Goal: Find specific page/section: Find specific page/section

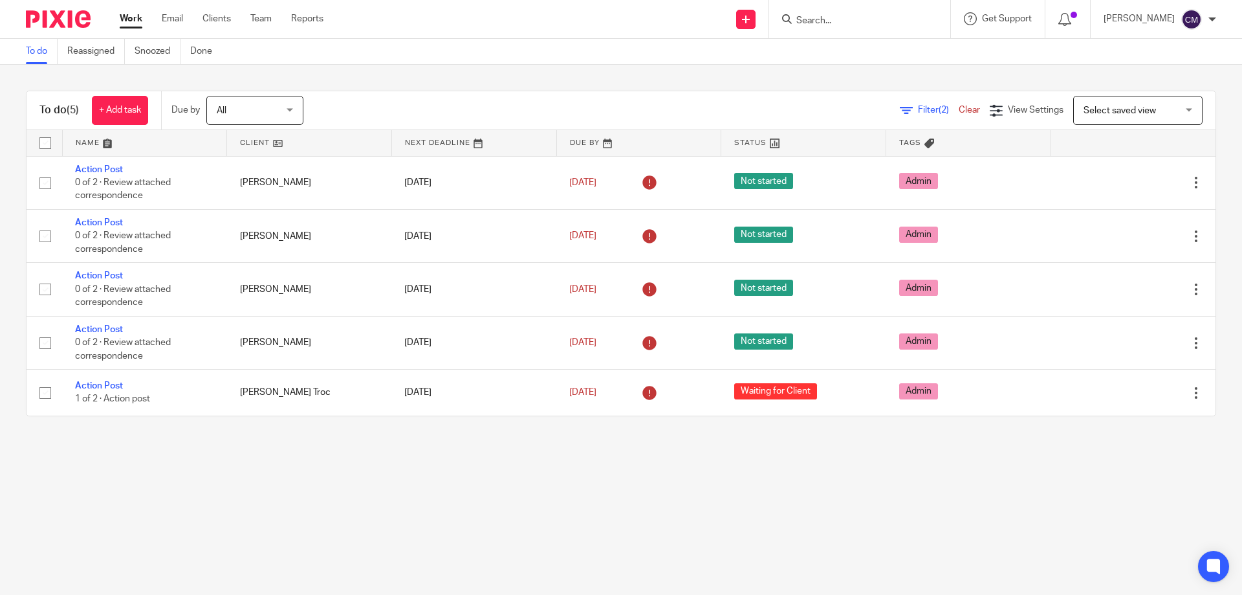
click at [864, 23] on input "Search" at bounding box center [853, 22] width 116 height 12
type input "huw"
click at [862, 45] on link at bounding box center [917, 56] width 249 height 30
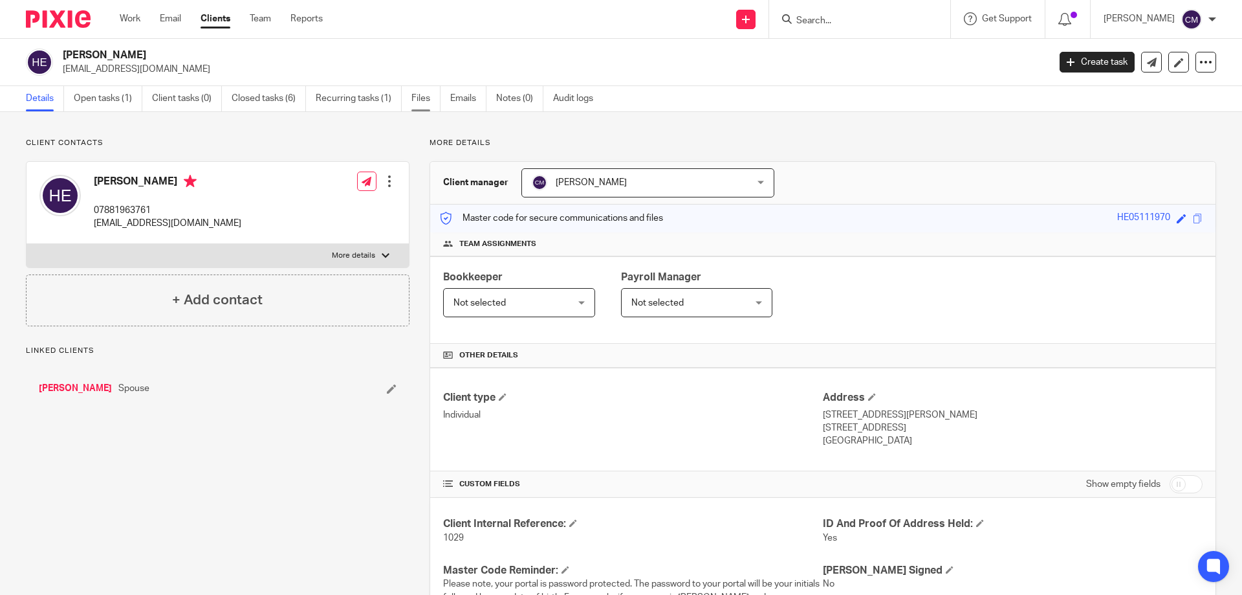
click at [416, 105] on link "Files" at bounding box center [425, 98] width 29 height 25
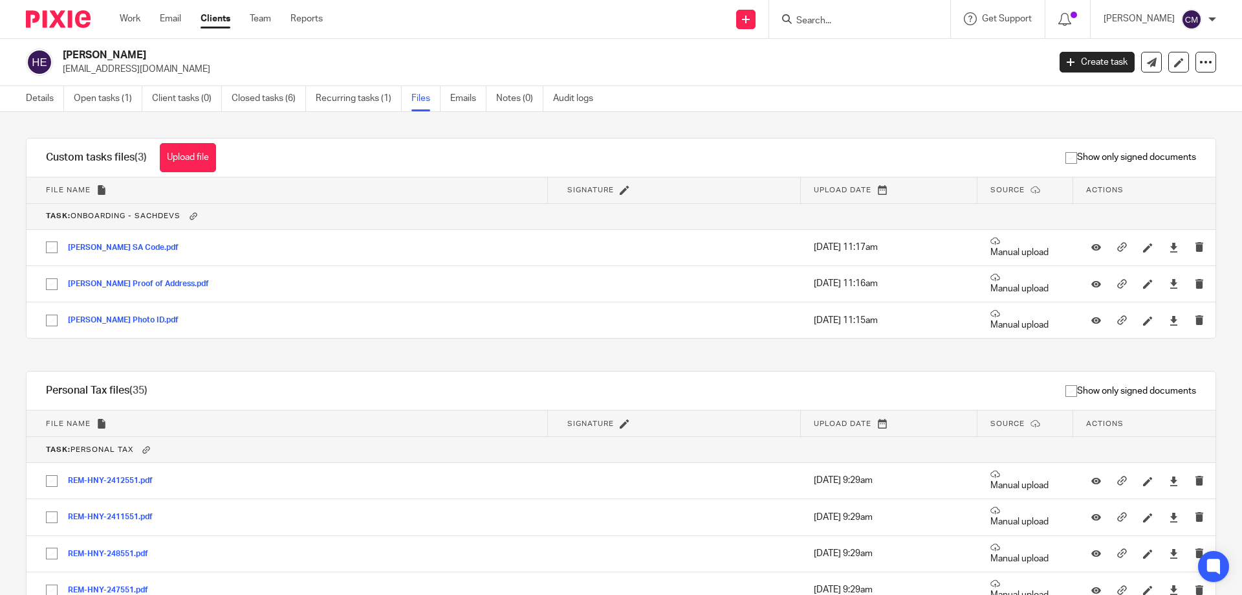
click at [834, 12] on form at bounding box center [864, 19] width 138 height 16
click at [820, 19] on input "Search" at bounding box center [853, 22] width 116 height 12
click at [866, 24] on input "Search" at bounding box center [853, 22] width 116 height 12
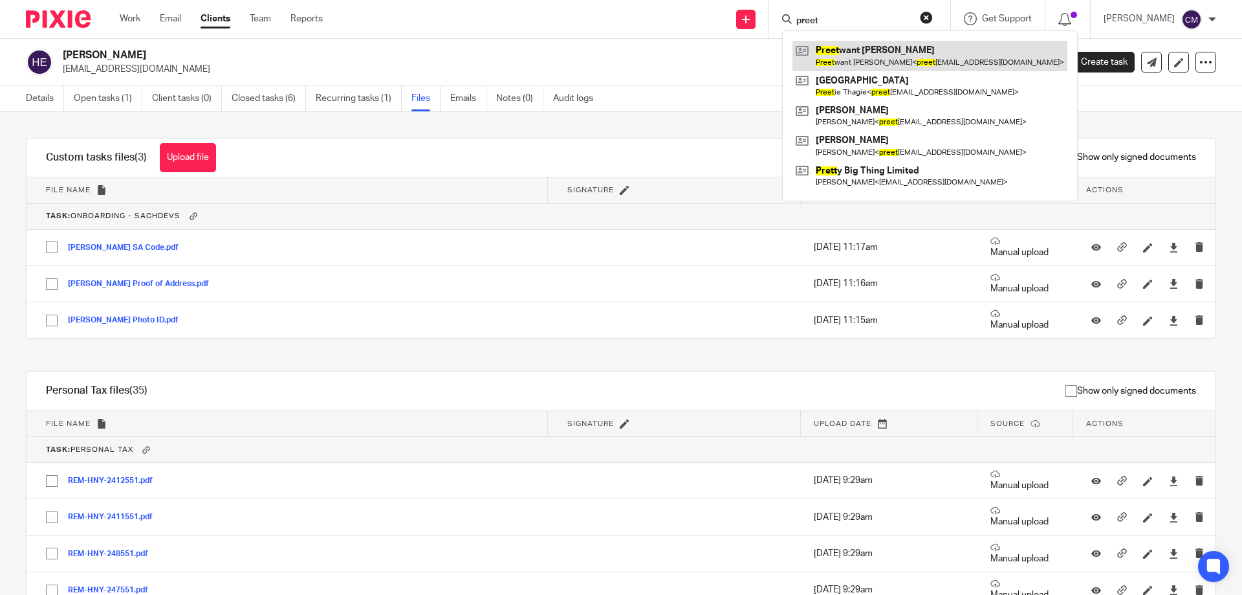
type input "preet"
click at [873, 44] on link at bounding box center [930, 56] width 275 height 30
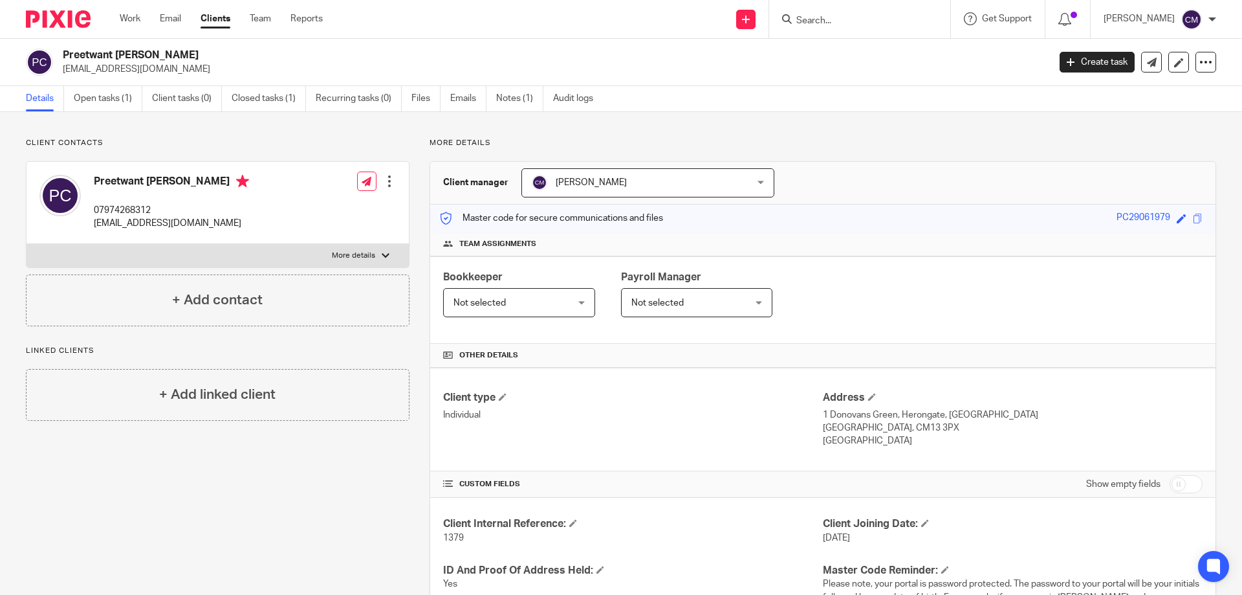
click at [864, 30] on div at bounding box center [859, 19] width 181 height 38
click at [859, 25] on input "Search" at bounding box center [853, 22] width 116 height 12
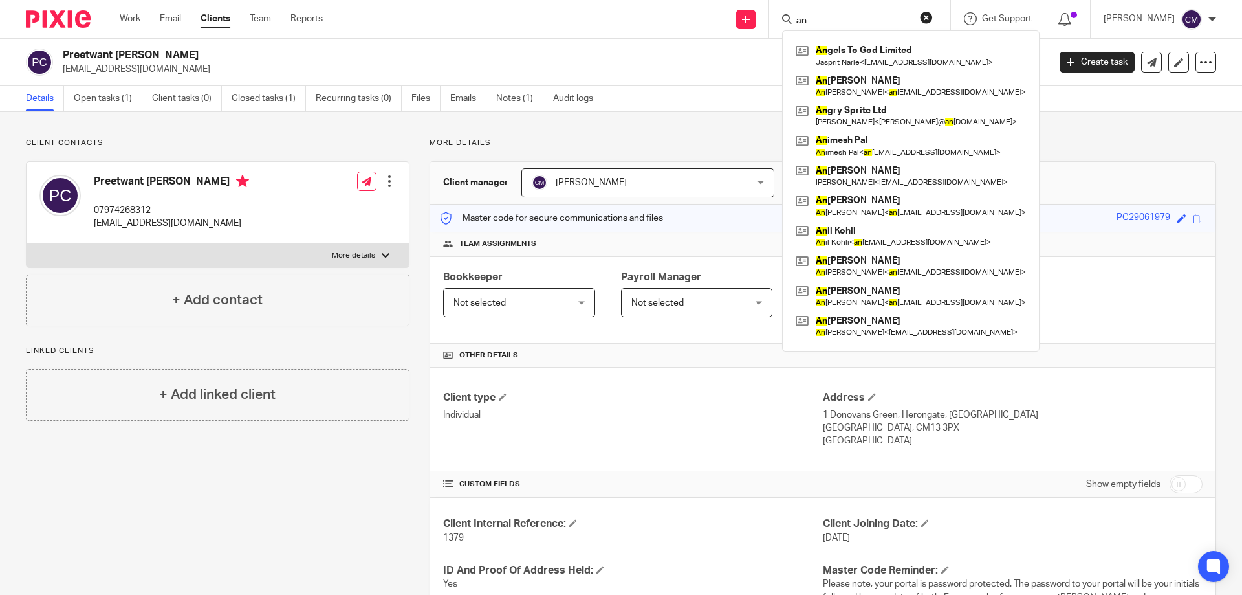
type input "a"
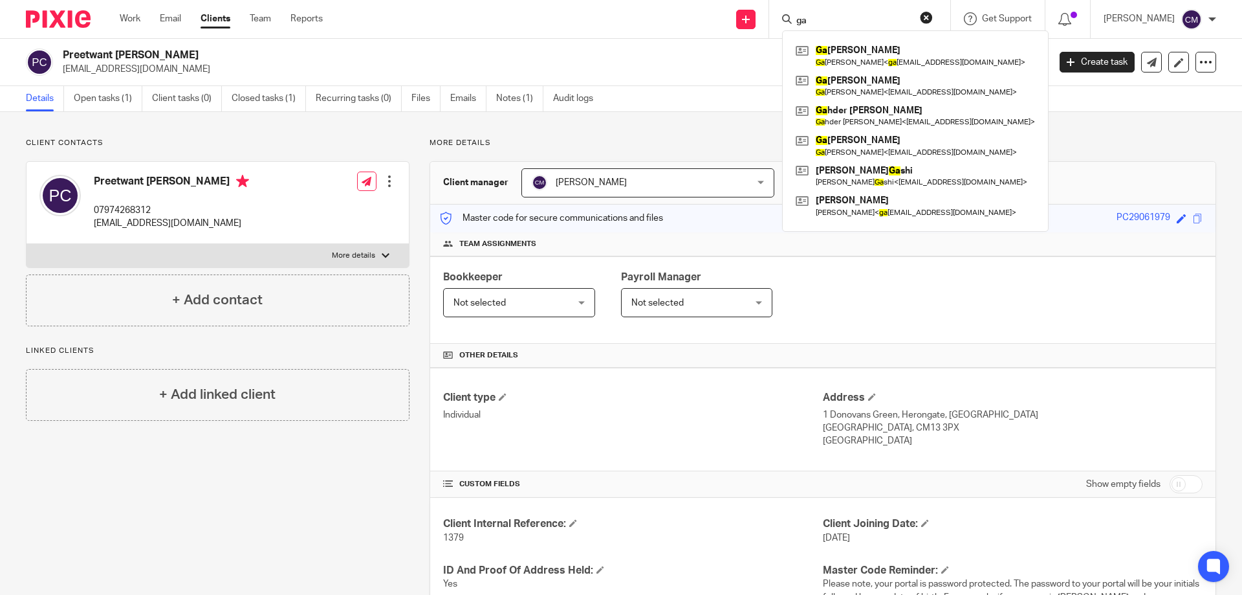
type input "g"
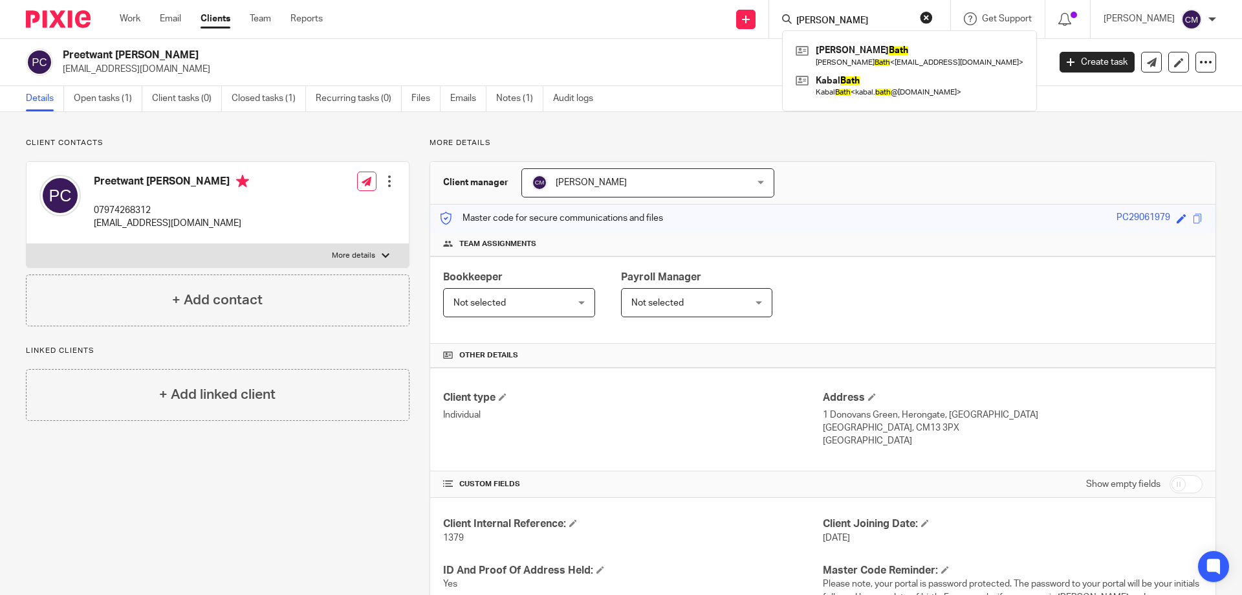
type input "beth"
click at [933, 21] on button "reset" at bounding box center [926, 17] width 13 height 13
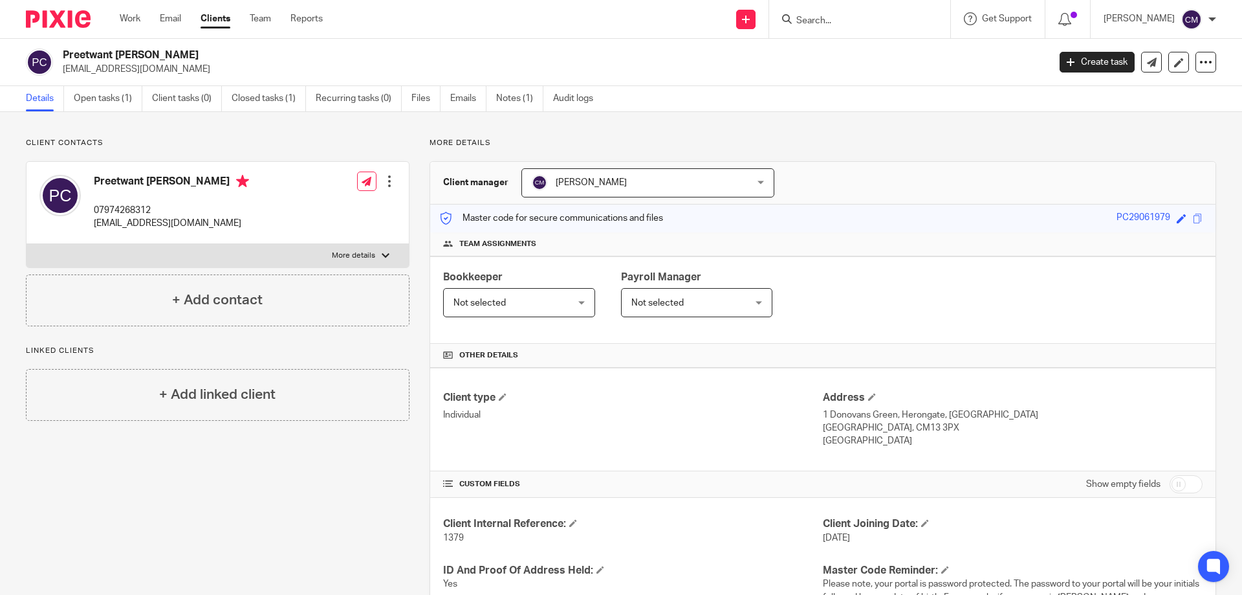
click at [845, 21] on input "Search" at bounding box center [853, 22] width 116 height 12
click at [471, 98] on link "Emails" at bounding box center [468, 98] width 36 height 25
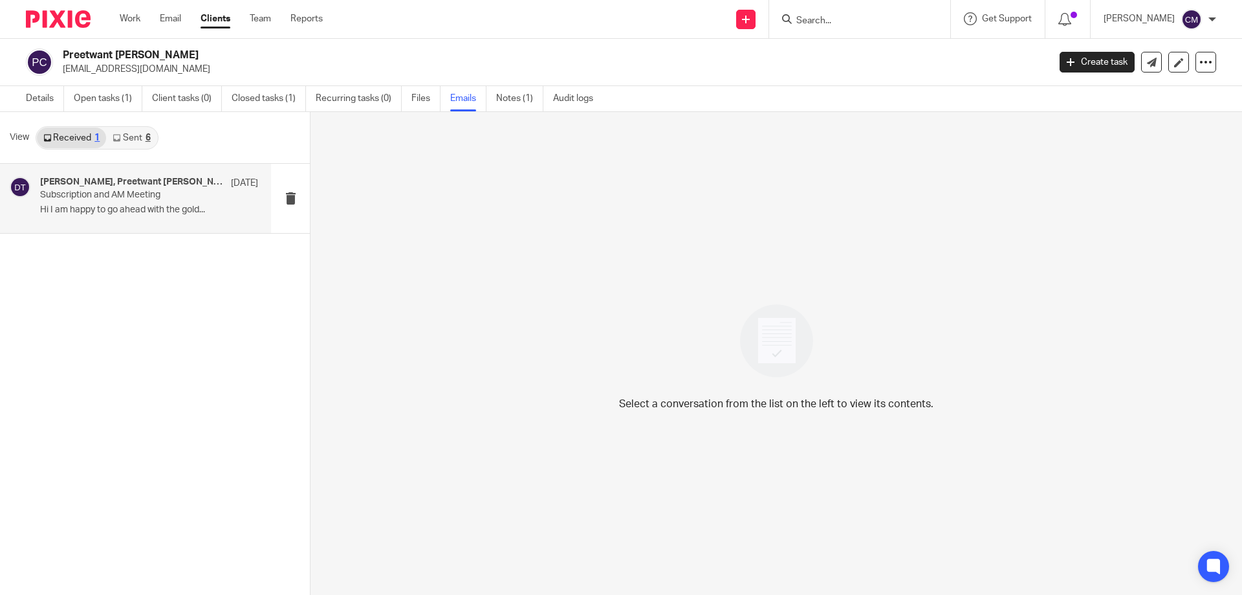
click at [160, 213] on p "Hi I am happy to go ahead with the gold..." at bounding box center [149, 209] width 218 height 11
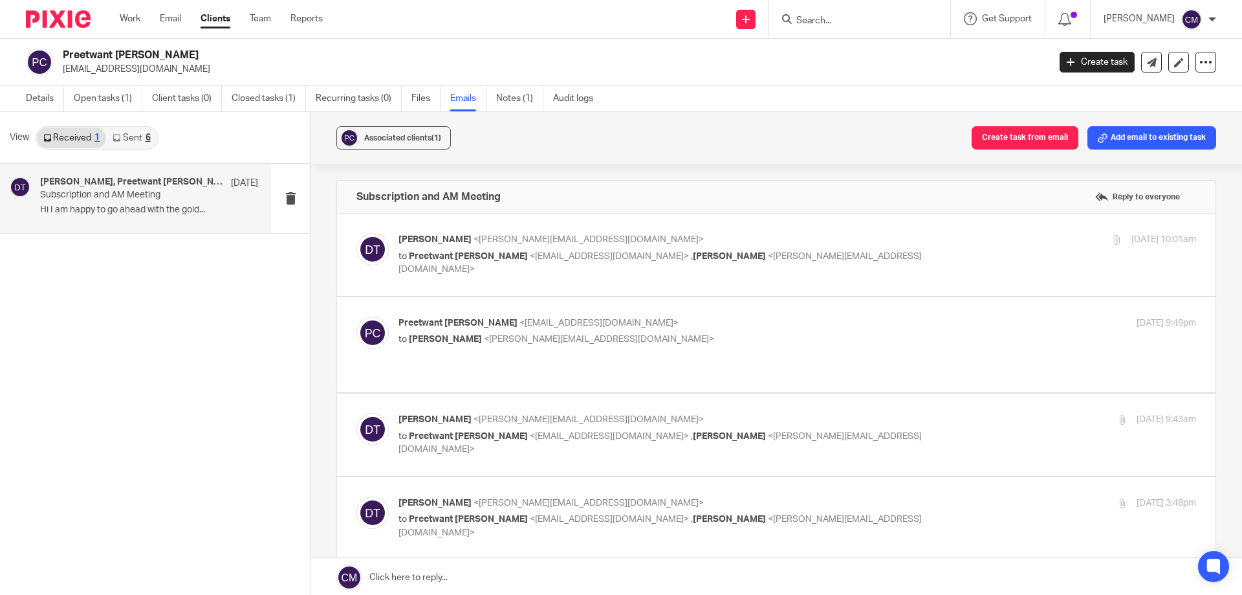
click at [832, 276] on label at bounding box center [776, 254] width 879 height 82
click at [356, 233] on input "checkbox" at bounding box center [356, 232] width 1 height 1
checkbox input "true"
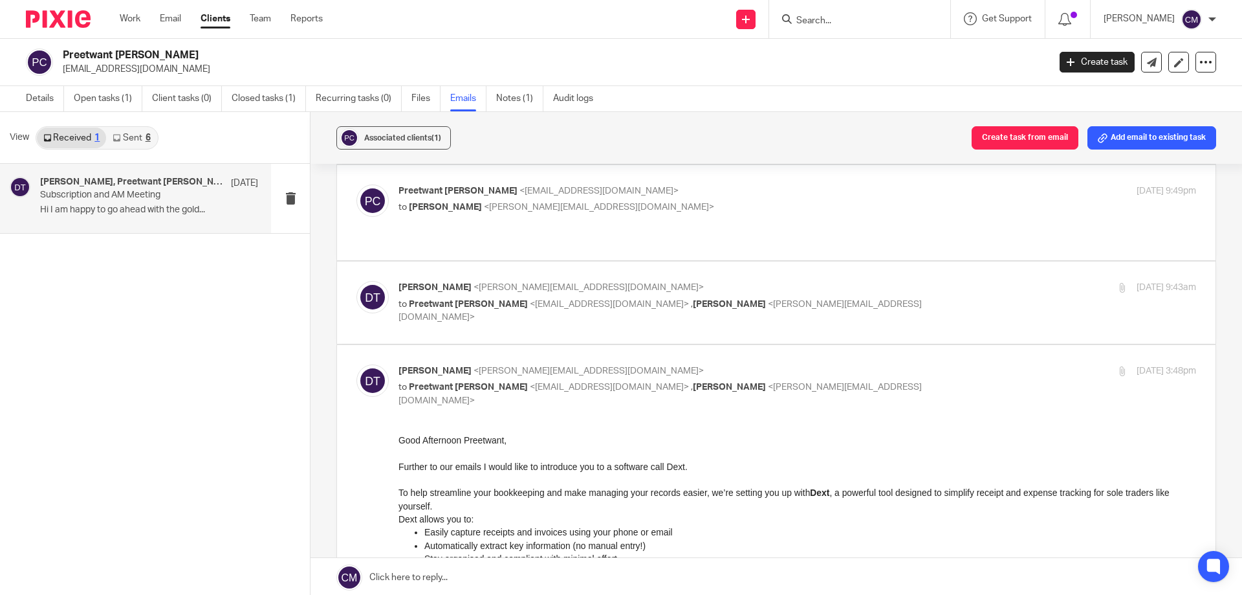
scroll to position [453, 0]
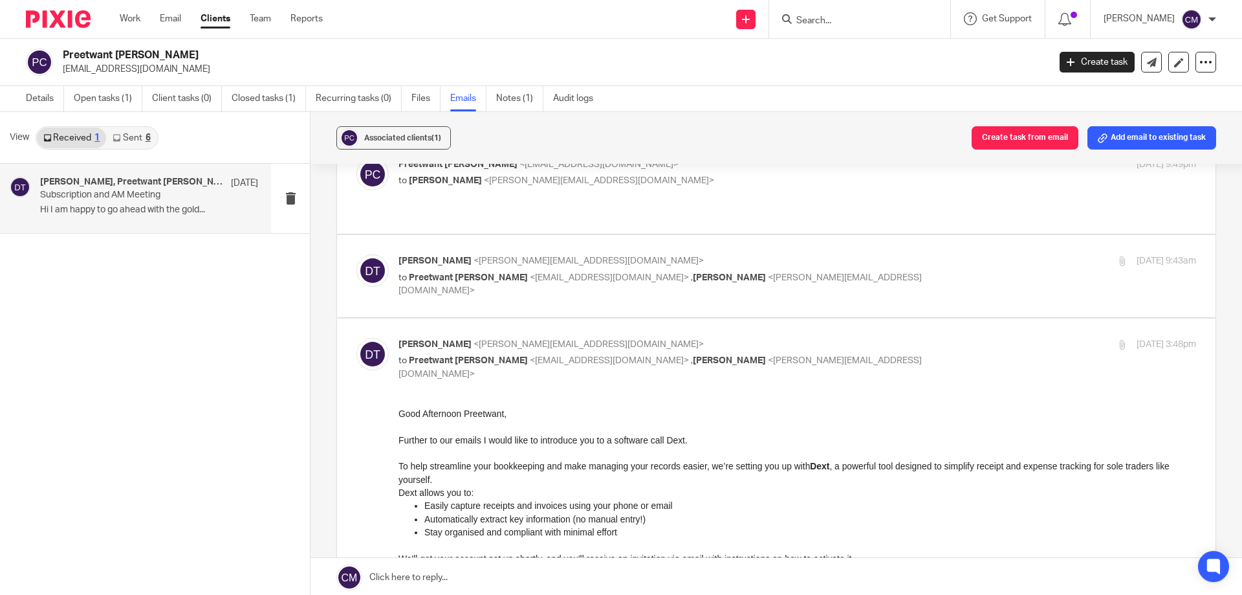
click at [886, 307] on label at bounding box center [776, 276] width 879 height 82
click at [356, 254] on input "checkbox" at bounding box center [356, 254] width 1 height 1
checkbox input "true"
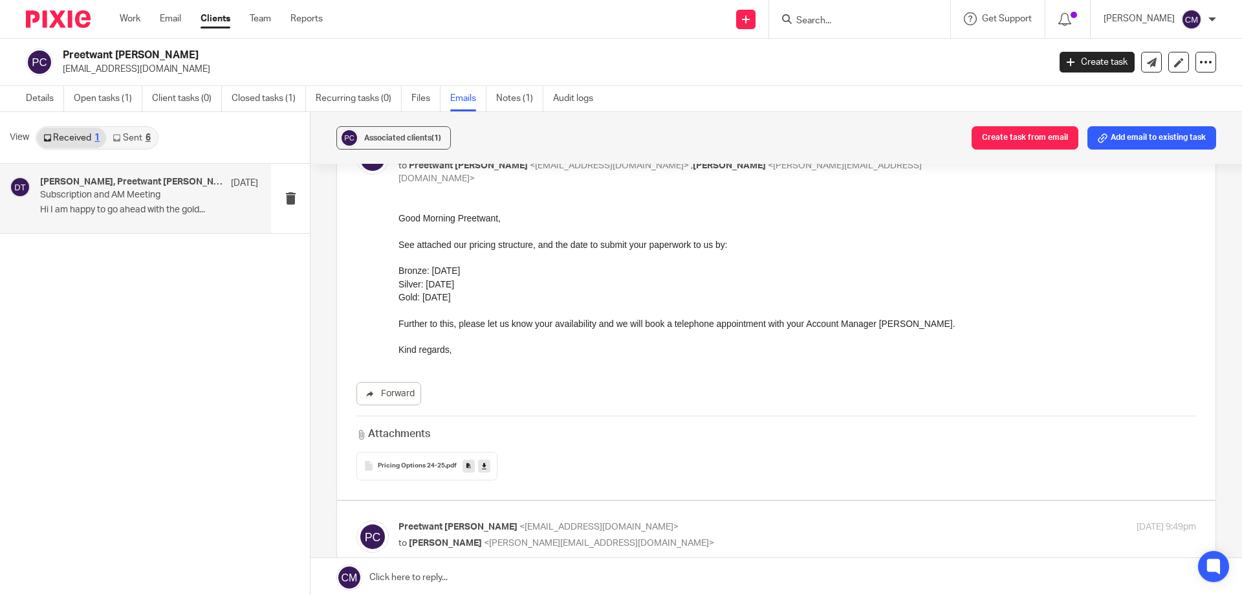
scroll to position [0, 0]
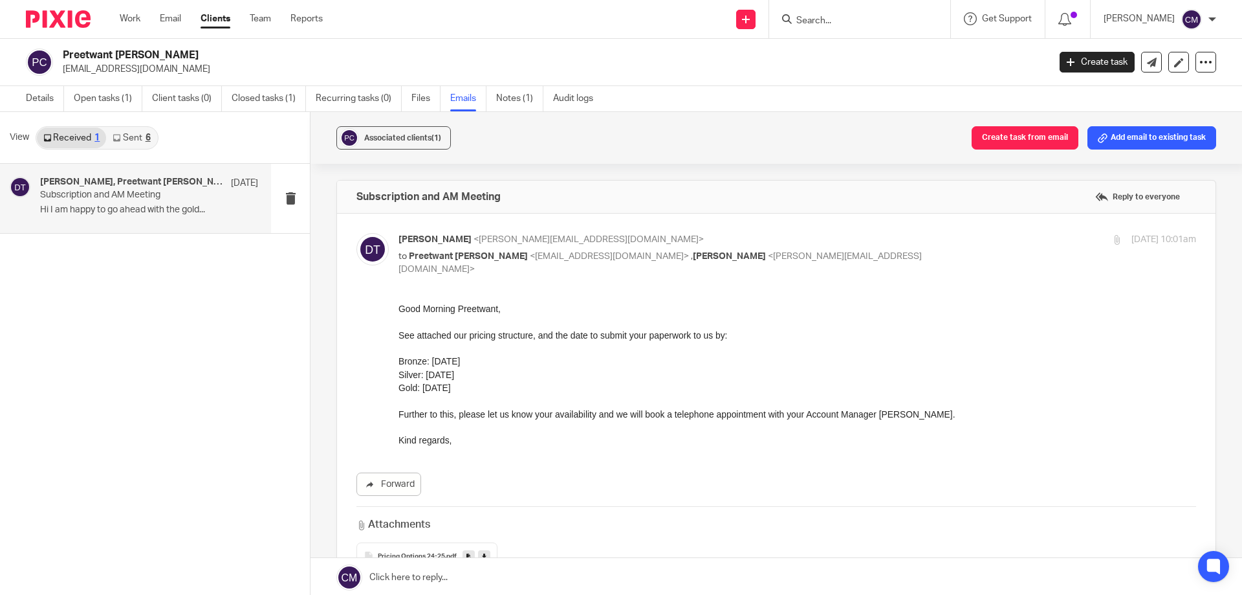
click at [138, 137] on link "Sent 6" at bounding box center [131, 137] width 50 height 21
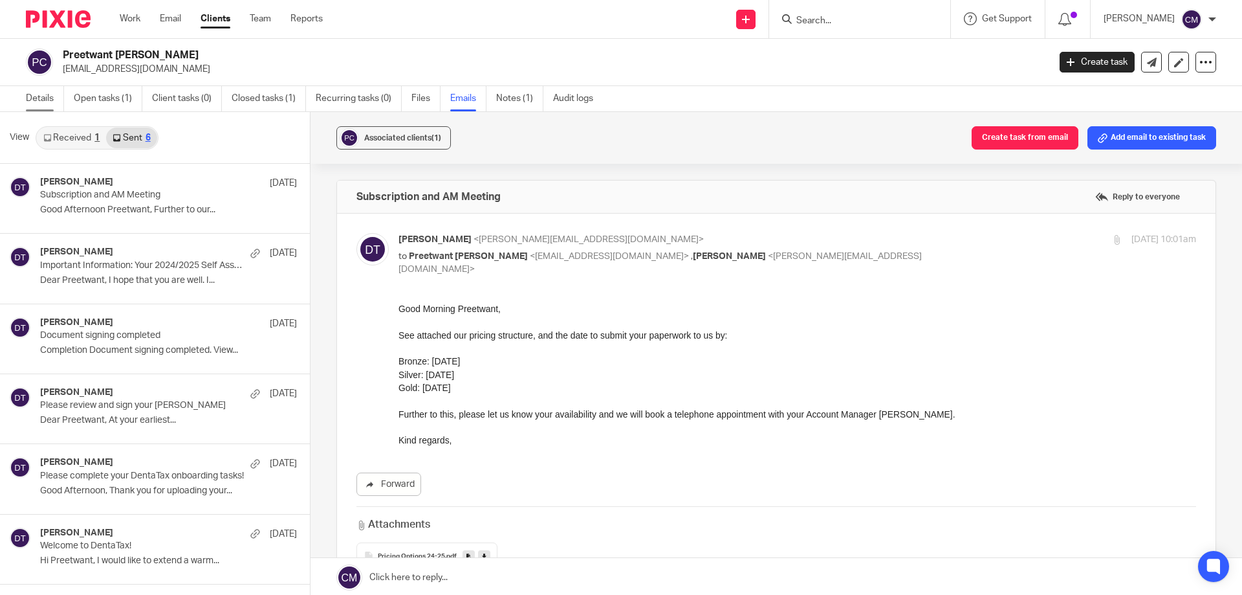
click at [38, 95] on link "Details" at bounding box center [45, 98] width 38 height 25
